Goal: Transaction & Acquisition: Subscribe to service/newsletter

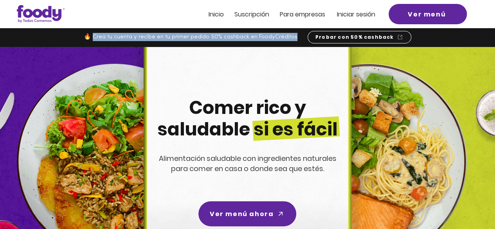
drag, startPoint x: 297, startPoint y: 38, endPoint x: 93, endPoint y: 35, distance: 203.5
click at [93, 35] on p "🔥 Crea tu cuenta y recibe en tu primer pedido 50% cashback en FoodyCréditos" at bounding box center [196, 37] width 224 height 8
copy span "rea tu cuenta y recibe en tu primer pedido 50% cashback en FoodyCréditos"
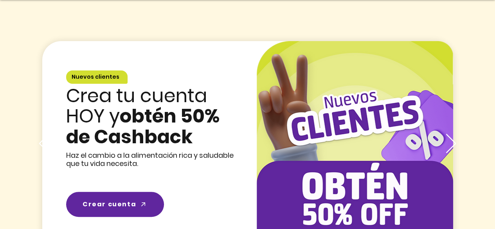
scroll to position [1190, 0]
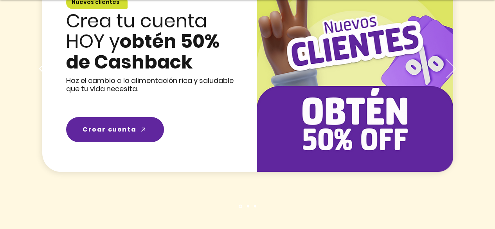
click at [447, 71] on icon "Próximo" at bounding box center [451, 68] width 10 height 19
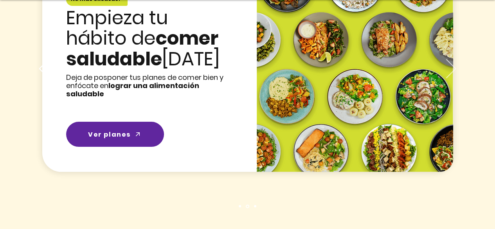
click at [450, 78] on icon "Próximo" at bounding box center [451, 68] width 10 height 19
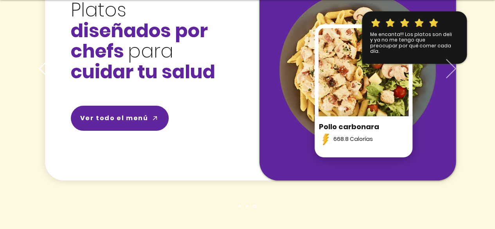
click at [450, 77] on icon "Próximo" at bounding box center [451, 68] width 10 height 19
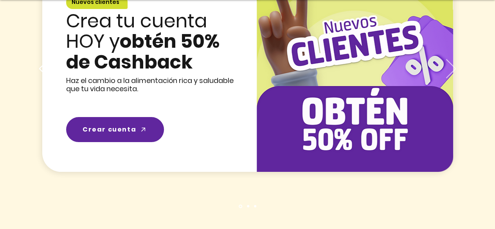
click at [450, 77] on icon "Próximo" at bounding box center [451, 68] width 10 height 19
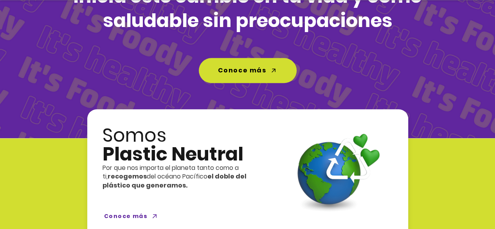
scroll to position [1836, 0]
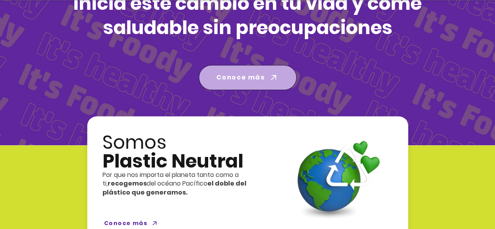
click at [272, 76] on icon "Conoce más" at bounding box center [273, 77] width 11 height 11
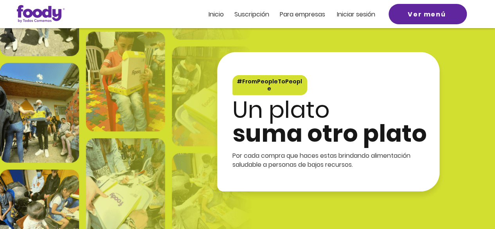
scroll to position [1459, 0]
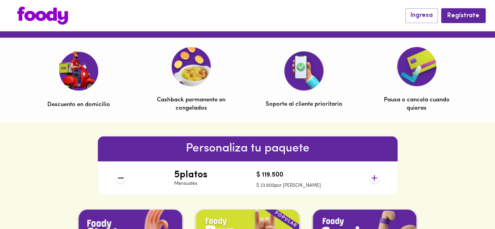
scroll to position [239, 0]
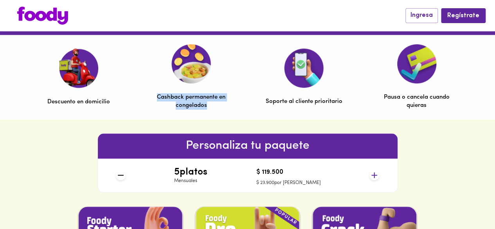
drag, startPoint x: 157, startPoint y: 97, endPoint x: 213, endPoint y: 105, distance: 56.9
click at [213, 105] on p "Cashback permanente en congelados" at bounding box center [191, 101] width 77 height 17
copy p "Cashback permanente en congelados"
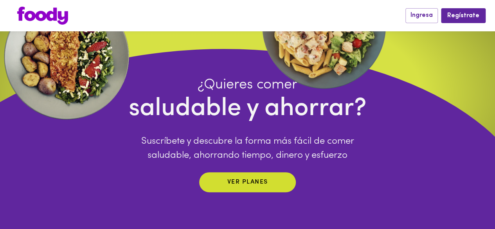
scroll to position [0, 0]
